Goal: Check status: Check status

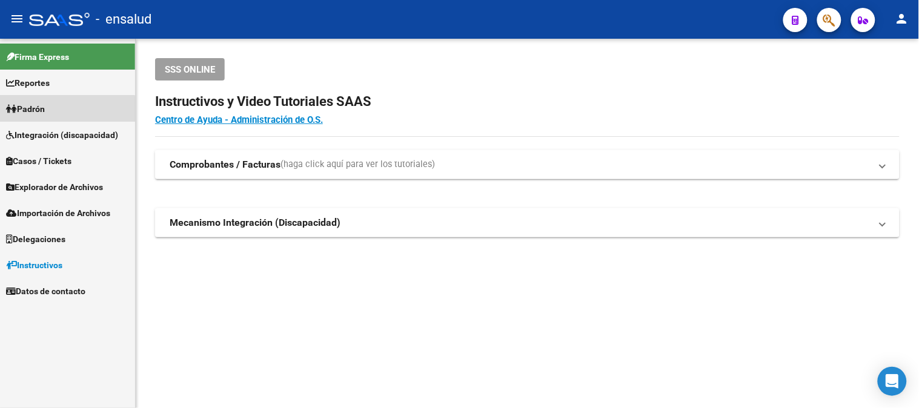
click at [37, 111] on span "Padrón" at bounding box center [25, 108] width 39 height 13
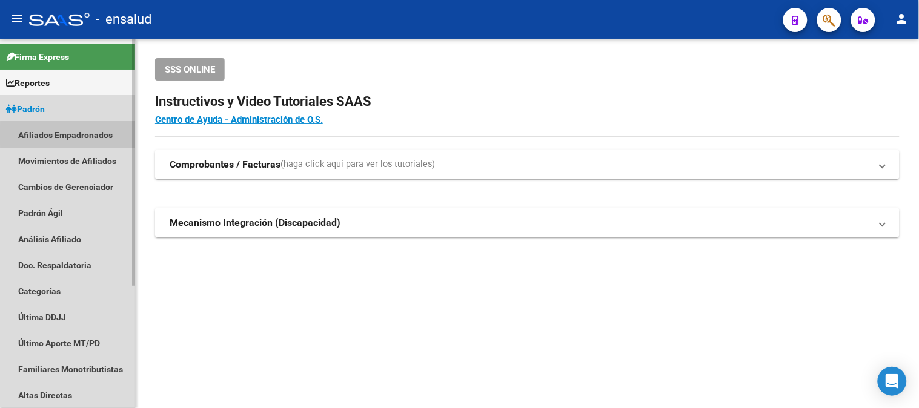
click at [89, 135] on link "Afiliados Empadronados" at bounding box center [67, 135] width 135 height 26
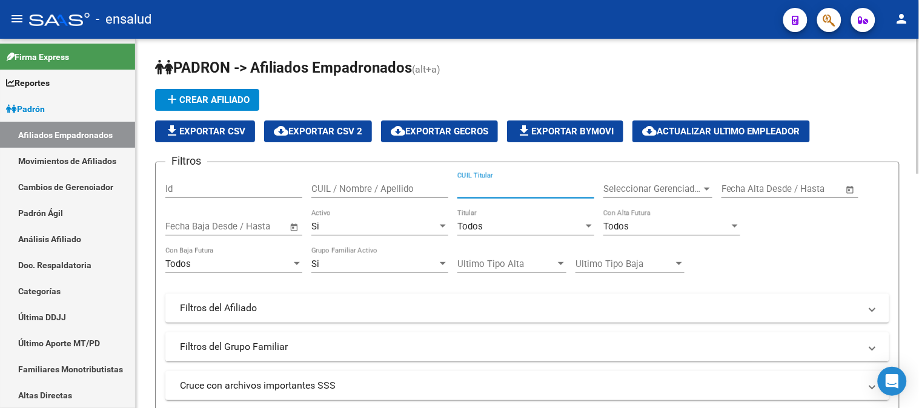
click at [537, 190] on input "CUIL Titular" at bounding box center [525, 189] width 137 height 11
paste input "27-46749221-2"
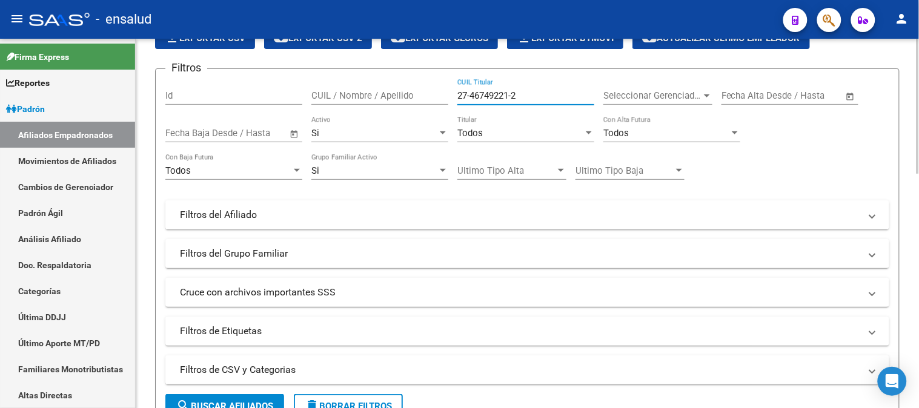
scroll to position [202, 0]
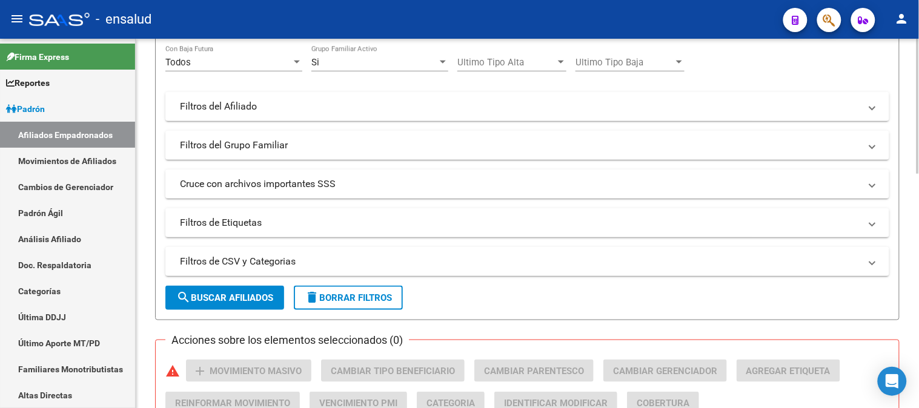
click at [245, 301] on span "search Buscar Afiliados" at bounding box center [224, 298] width 97 height 11
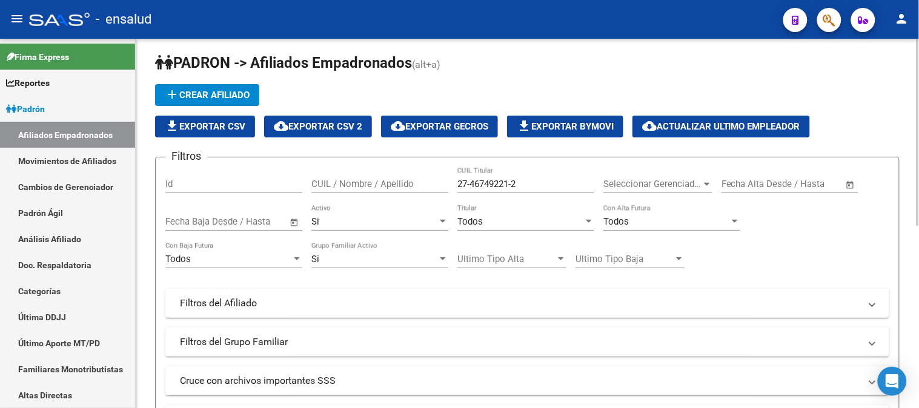
scroll to position [0, 0]
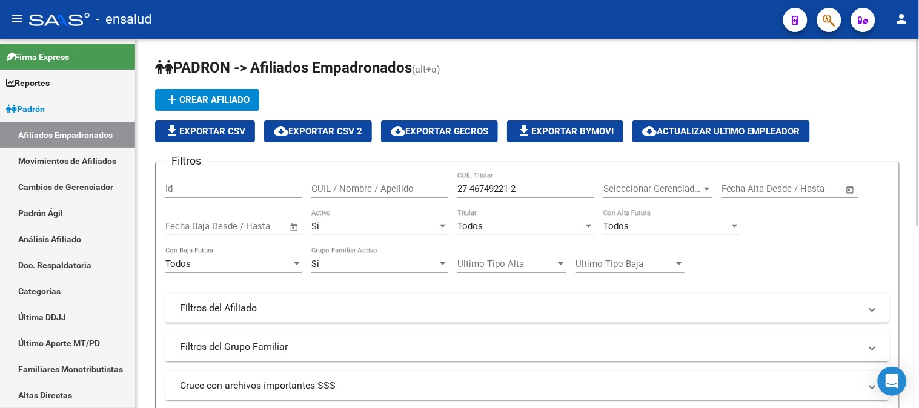
click at [473, 191] on input "27-46749221-2" at bounding box center [525, 189] width 137 height 11
click at [511, 189] on input "2746749221-2" at bounding box center [525, 189] width 137 height 11
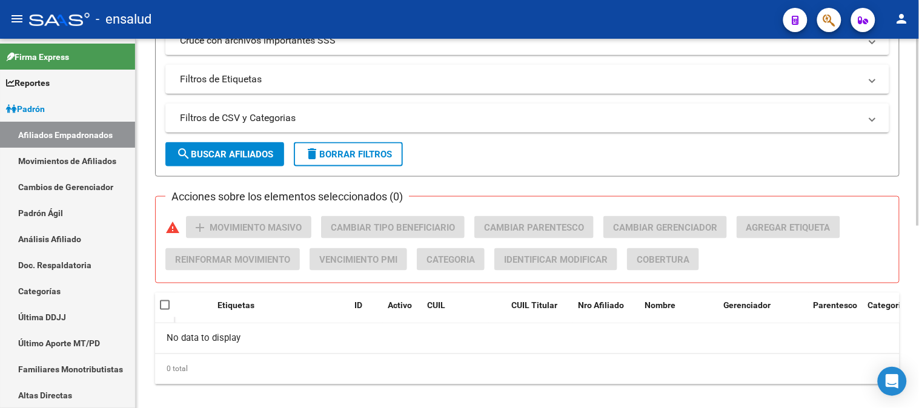
scroll to position [361, 0]
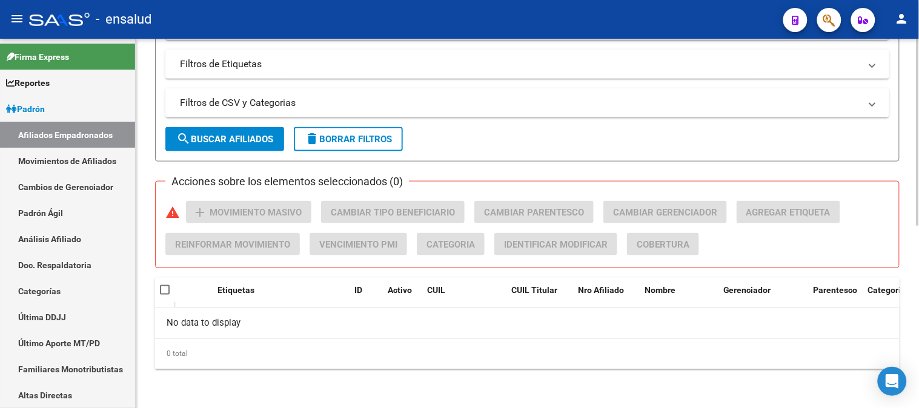
type input "27467492212"
click at [244, 138] on span "search Buscar Afiliados" at bounding box center [224, 139] width 97 height 11
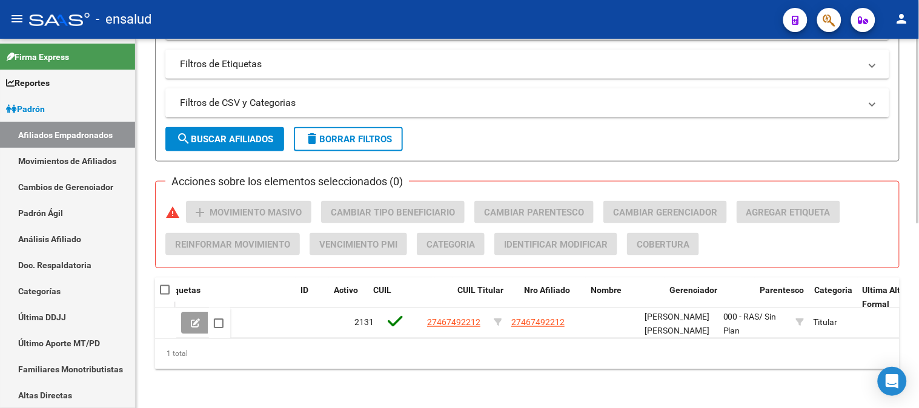
scroll to position [0, 53]
